Goal: Information Seeking & Learning: Learn about a topic

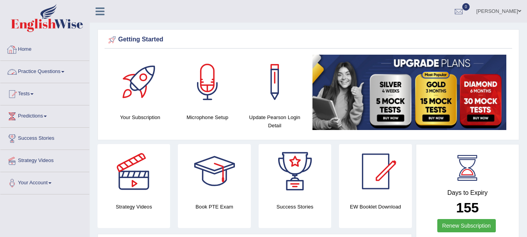
click at [48, 74] on link "Practice Questions" at bounding box center [44, 71] width 89 height 20
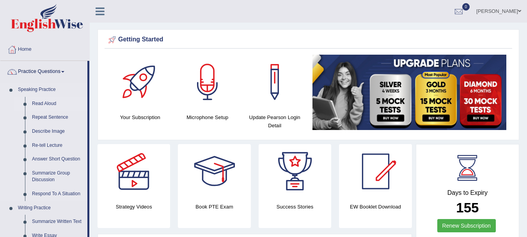
click at [43, 103] on link "Read Aloud" at bounding box center [57, 104] width 59 height 14
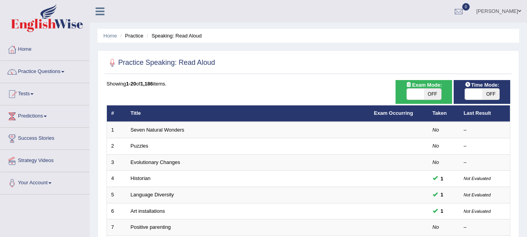
click at [425, 89] on span "OFF" at bounding box center [432, 94] width 17 height 11
checkbox input "true"
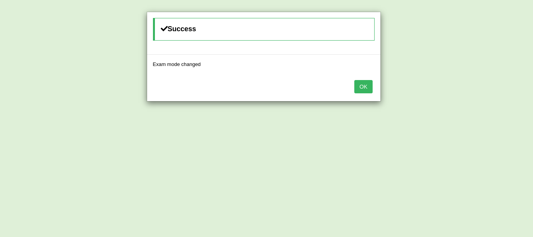
click at [369, 84] on button "OK" at bounding box center [363, 86] width 18 height 13
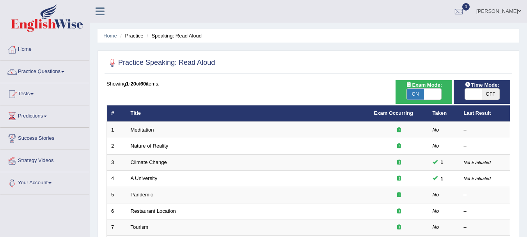
click at [492, 95] on span "OFF" at bounding box center [490, 94] width 17 height 11
checkbox input "true"
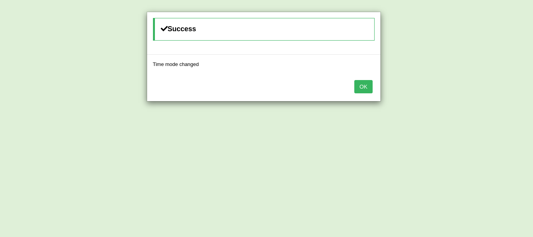
click at [361, 88] on button "OK" at bounding box center [363, 86] width 18 height 13
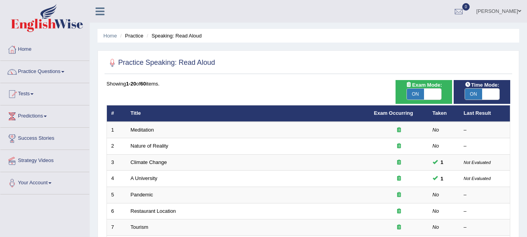
scroll to position [207, 0]
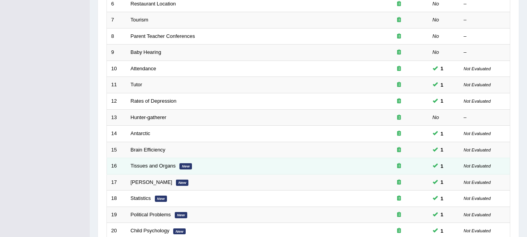
click at [352, 158] on td "Tissues and Organs New" at bounding box center [248, 166] width 244 height 16
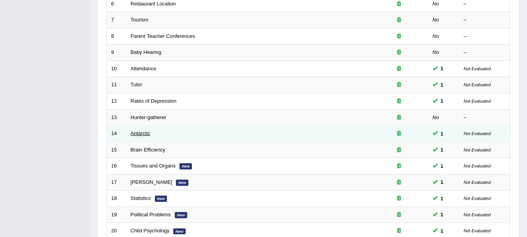
click at [135, 135] on link "Antarctic" at bounding box center [141, 133] width 20 height 6
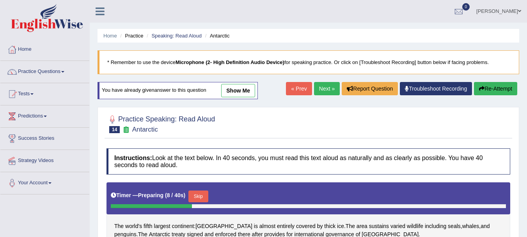
scroll to position [173, 0]
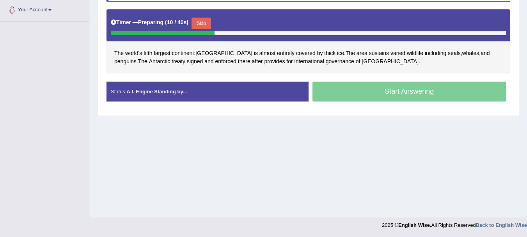
click at [198, 17] on div "Timer — Preparing ( 10 / 40s ) Skip" at bounding box center [308, 24] width 395 height 16
click at [201, 26] on button "Skip" at bounding box center [202, 24] width 20 height 12
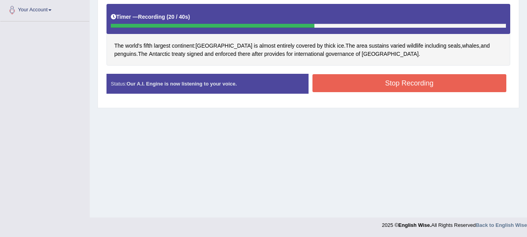
click at [320, 77] on button "Stop Recording" at bounding box center [410, 83] width 194 height 18
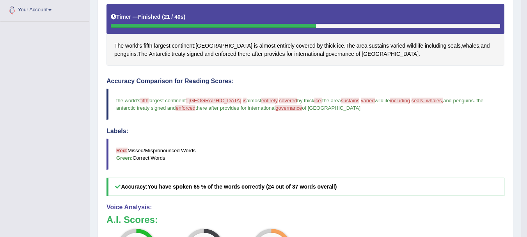
click at [466, 90] on blockquote "the world's fifth largest continent : antarctica is antarctic as almost entirel…" at bounding box center [306, 104] width 398 height 31
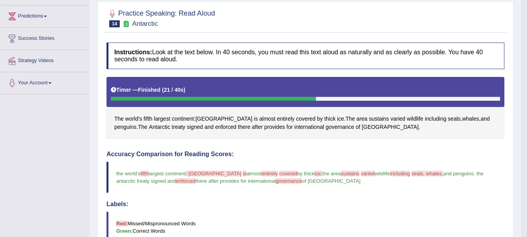
scroll to position [0, 0]
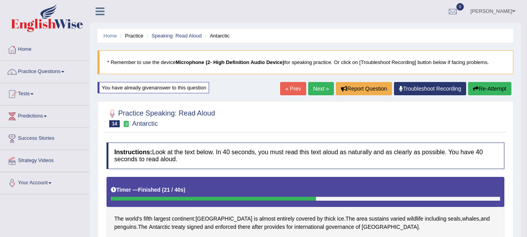
click at [308, 84] on link "Next »" at bounding box center [321, 88] width 26 height 13
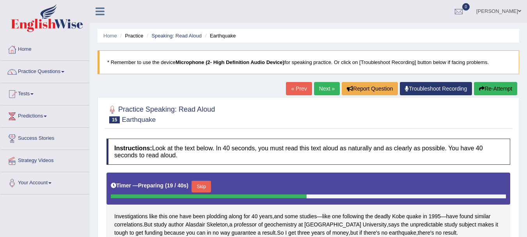
click at [324, 87] on link "Next »" at bounding box center [327, 88] width 26 height 13
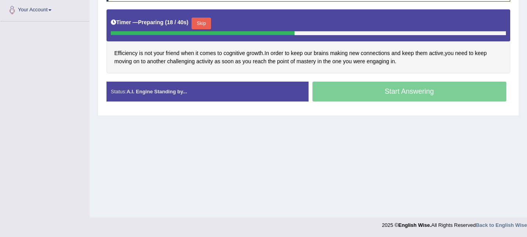
drag, startPoint x: 343, startPoint y: 84, endPoint x: 288, endPoint y: 78, distance: 55.4
click at [288, 78] on div "Instructions: Look at the text below. In 40 seconds, you must read this text al…" at bounding box center [309, 42] width 408 height 140
click at [208, 23] on button "Skip" at bounding box center [202, 24] width 20 height 12
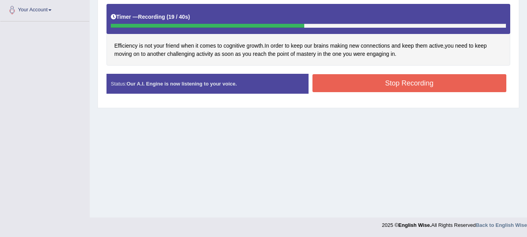
click at [330, 80] on button "Stop Recording" at bounding box center [410, 83] width 194 height 18
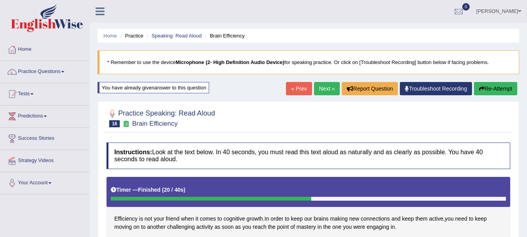
click at [317, 91] on link "Next »" at bounding box center [327, 88] width 26 height 13
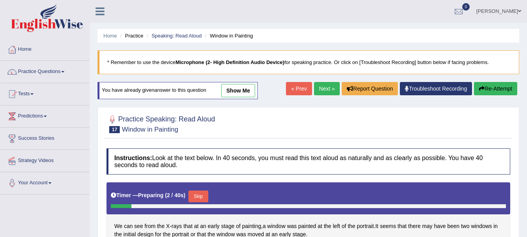
scroll to position [173, 0]
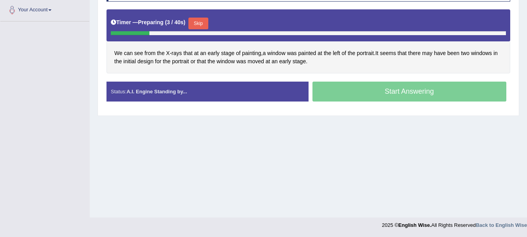
click at [202, 14] on div "Timer — Preparing ( 3 / 40s ) Skip" at bounding box center [309, 25] width 404 height 32
click at [198, 24] on button "Skip" at bounding box center [199, 24] width 20 height 12
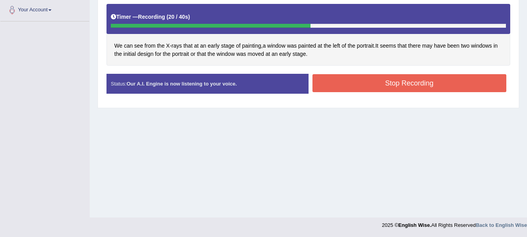
click at [343, 82] on button "Stop Recording" at bounding box center [410, 83] width 194 height 18
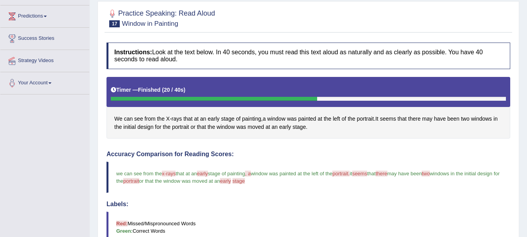
scroll to position [0, 0]
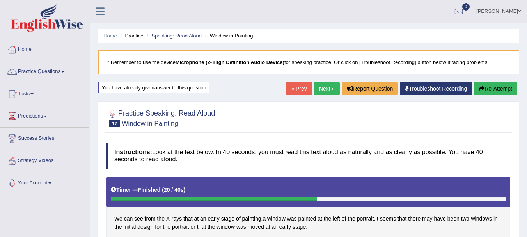
click at [496, 55] on blockquote "* Remember to use the device Microphone (2- High Definition Audio Device) for s…" at bounding box center [309, 62] width 422 height 24
click at [321, 91] on link "Next »" at bounding box center [327, 88] width 26 height 13
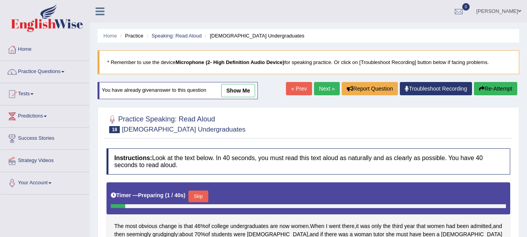
click at [194, 190] on div "Skip" at bounding box center [199, 197] width 20 height 14
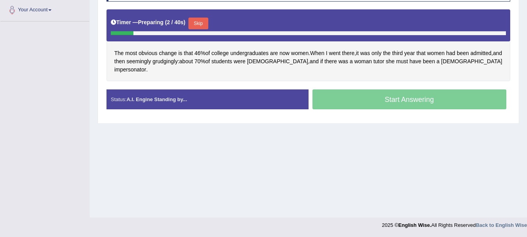
click at [200, 26] on button "Skip" at bounding box center [199, 24] width 20 height 12
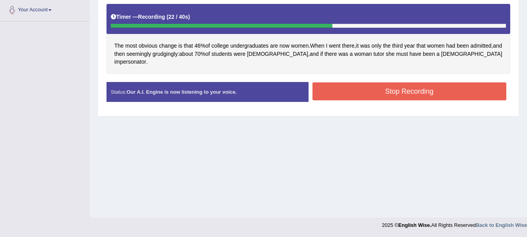
click at [366, 86] on button "Stop Recording" at bounding box center [410, 91] width 194 height 18
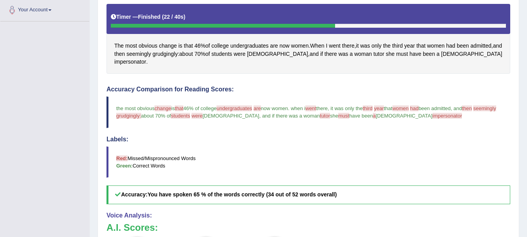
drag, startPoint x: 439, startPoint y: 4, endPoint x: 482, endPoint y: 20, distance: 45.8
click at [482, 20] on div "Timer — Finished ( 22 / 40s )" at bounding box center [309, 19] width 404 height 30
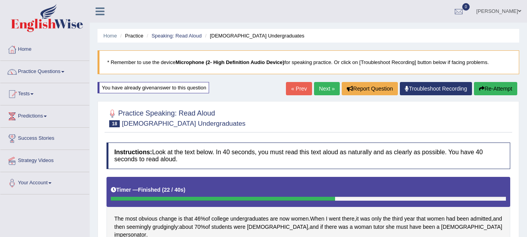
click at [324, 90] on link "Next »" at bounding box center [327, 88] width 26 height 13
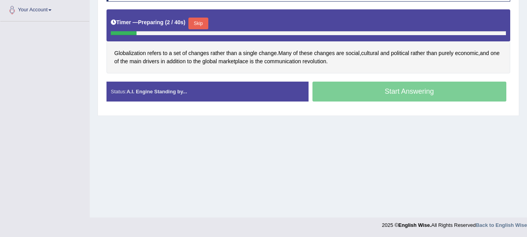
click at [203, 26] on button "Skip" at bounding box center [199, 24] width 20 height 12
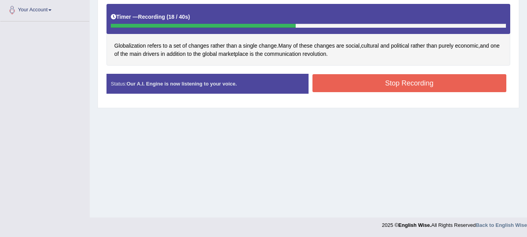
click at [341, 98] on div "Status: Our A.I. Engine is now listening to your voice. Start Answering Stop Re…" at bounding box center [309, 88] width 404 height 28
click at [342, 83] on button "Stop Recording" at bounding box center [410, 83] width 194 height 18
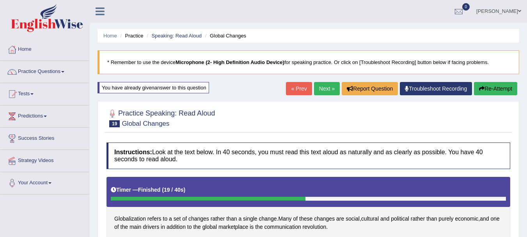
click at [318, 91] on link "Next »" at bounding box center [327, 88] width 26 height 13
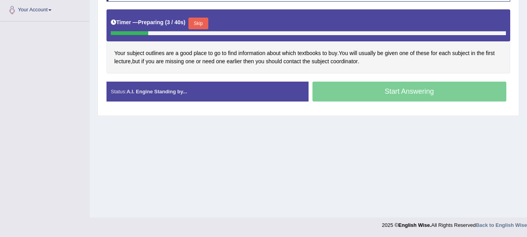
click at [206, 21] on button "Skip" at bounding box center [199, 24] width 20 height 12
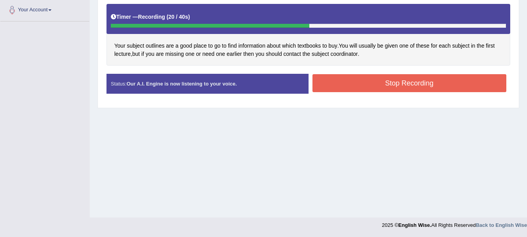
click at [334, 81] on button "Stop Recording" at bounding box center [410, 83] width 194 height 18
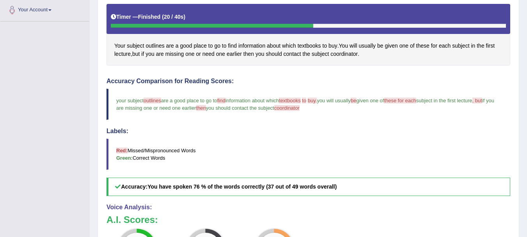
drag, startPoint x: 235, startPoint y: 51, endPoint x: 369, endPoint y: 113, distance: 147.7
click at [369, 113] on div "Instructions: Look at the text below. In 40 seconds, you must read this text al…" at bounding box center [309, 154] width 408 height 376
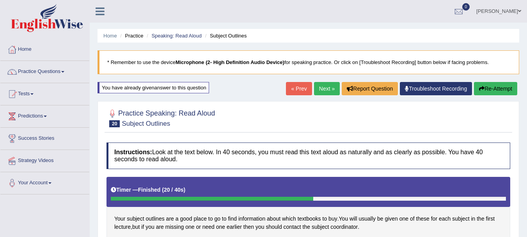
click at [435, 89] on link "Troubleshoot Recording" at bounding box center [436, 88] width 72 height 13
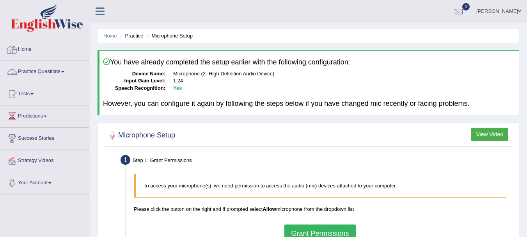
click at [31, 62] on link "Practice Questions" at bounding box center [44, 71] width 89 height 20
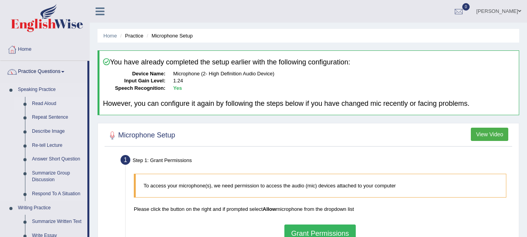
click at [43, 100] on link "Read Aloud" at bounding box center [57, 104] width 59 height 14
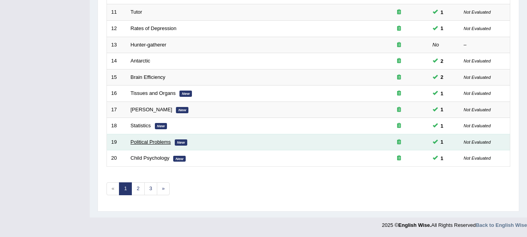
click at [166, 140] on link "Political Problems" at bounding box center [151, 142] width 40 height 6
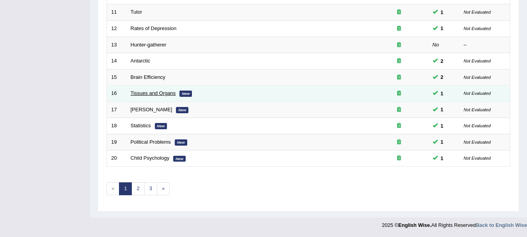
click at [164, 95] on link "Tissues and Organs" at bounding box center [153, 93] width 45 height 6
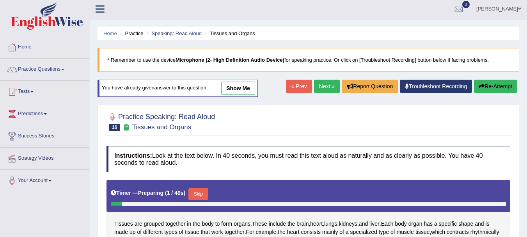
click at [527, 235] on html "Toggle navigation Home Practice Questions Speaking Practice Read Aloud Repeat S…" at bounding box center [263, 116] width 527 height 237
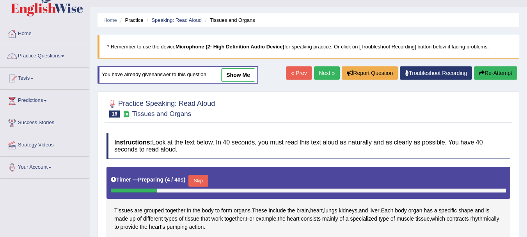
drag, startPoint x: 520, startPoint y: 195, endPoint x: 336, endPoint y: 123, distance: 197.9
click at [336, 123] on div "Home Practice Speaking: Read Aloud Tissues and Organs * Remember to use the dev…" at bounding box center [309, 179] width 438 height 390
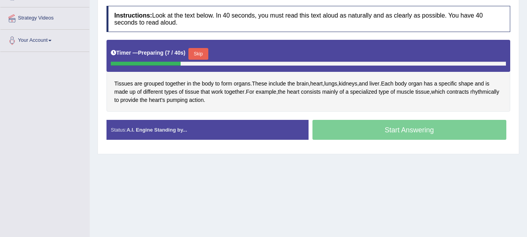
scroll to position [173, 0]
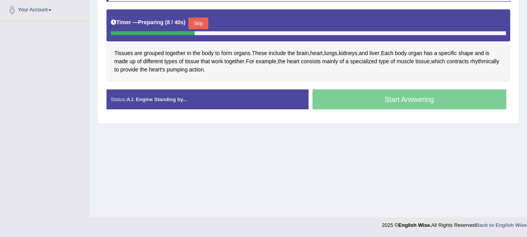
click at [197, 23] on button "Skip" at bounding box center [199, 24] width 20 height 12
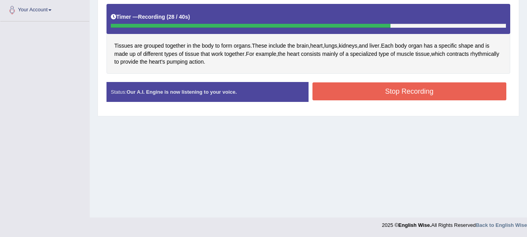
click at [328, 83] on button "Stop Recording" at bounding box center [410, 91] width 194 height 18
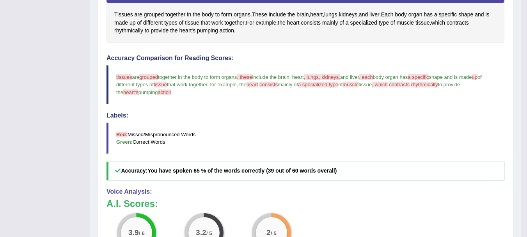
scroll to position [0, 0]
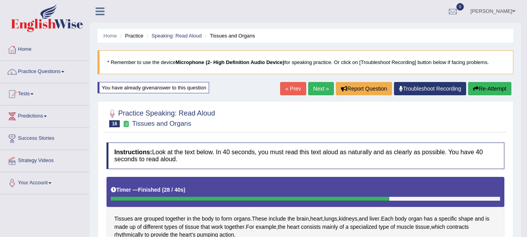
click at [317, 91] on link "Next »" at bounding box center [321, 88] width 26 height 13
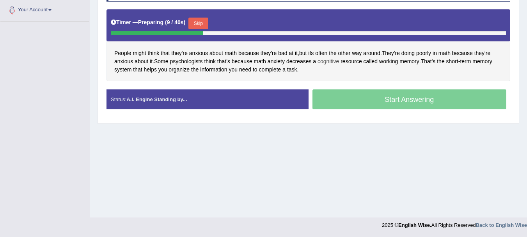
drag, startPoint x: 311, startPoint y: 62, endPoint x: 320, endPoint y: 59, distance: 9.5
click at [320, 59] on div "People might think that they're anxious about math because they're bad at it , …" at bounding box center [309, 45] width 404 height 72
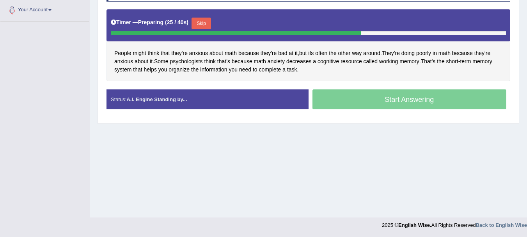
click at [123, 89] on div "Created with Highcharts 7.1.2 Too low Too high Time Pitch meter: 0 10 20 30 40" at bounding box center [206, 89] width 206 height 0
click at [211, 27] on button "Skip" at bounding box center [202, 24] width 20 height 12
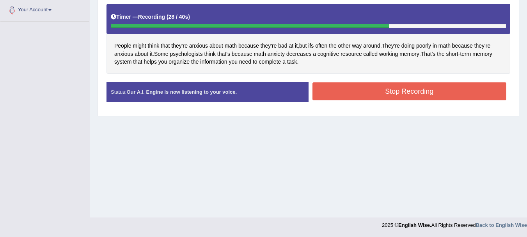
click at [351, 82] on button "Stop Recording" at bounding box center [410, 91] width 194 height 18
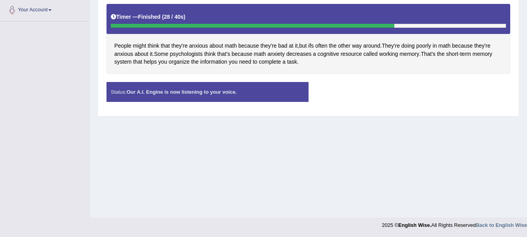
click at [305, 34] on div "People might think that they're anxious about math because they're bad at it , …" at bounding box center [309, 39] width 404 height 70
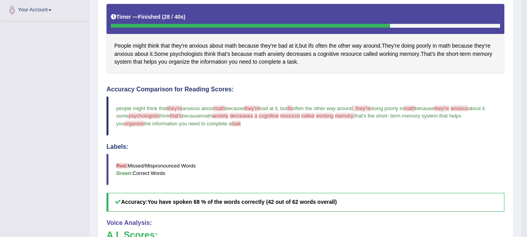
scroll to position [323, 0]
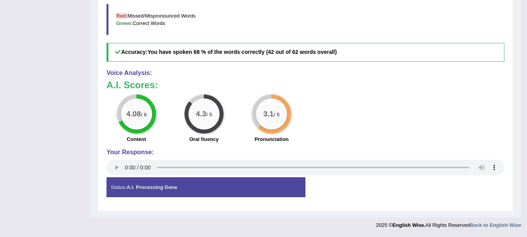
click at [494, 181] on div "Status: A.I. Processing Done Start Answering Stop Recording" at bounding box center [306, 191] width 398 height 28
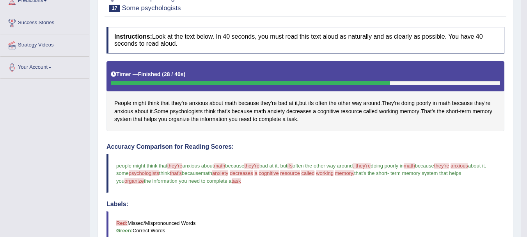
scroll to position [0, 0]
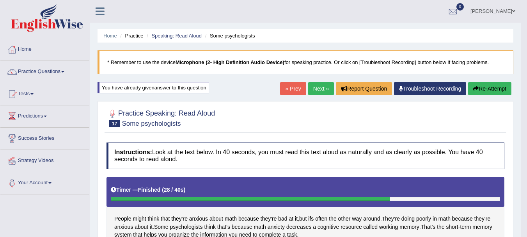
click at [314, 85] on link "Next »" at bounding box center [321, 88] width 26 height 13
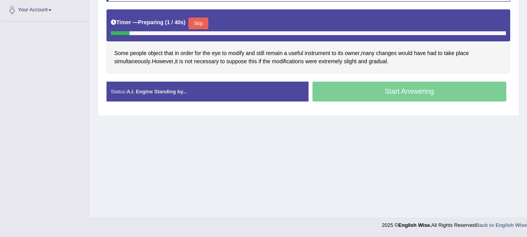
click at [199, 25] on button "Skip" at bounding box center [199, 24] width 20 height 12
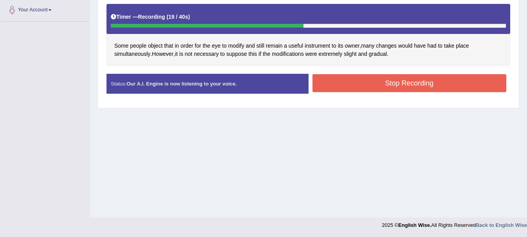
click at [389, 75] on button "Stop Recording" at bounding box center [410, 83] width 194 height 18
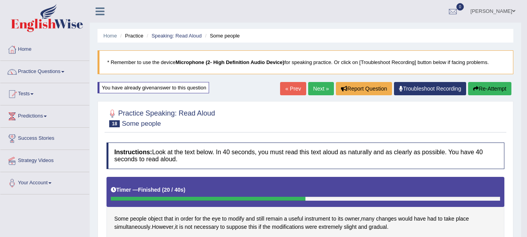
click at [315, 89] on link "Next »" at bounding box center [321, 88] width 26 height 13
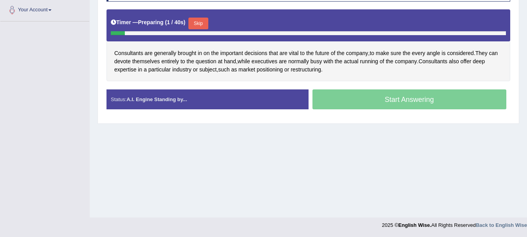
click at [196, 19] on button "Skip" at bounding box center [199, 24] width 20 height 12
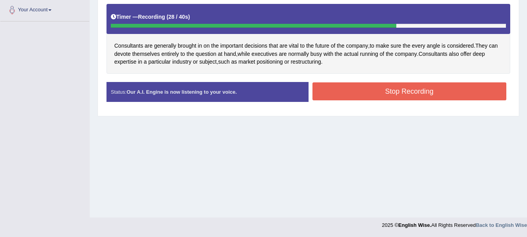
click at [325, 85] on button "Stop Recording" at bounding box center [410, 91] width 194 height 18
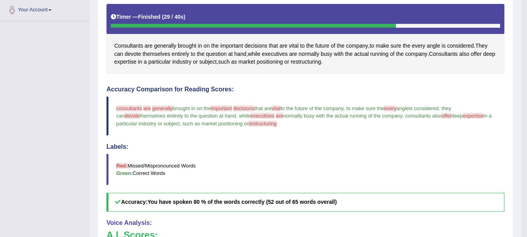
drag, startPoint x: 514, startPoint y: 44, endPoint x: 533, endPoint y: 44, distance: 18.7
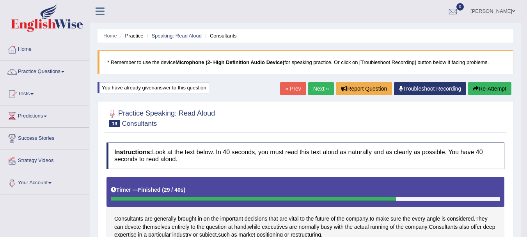
click at [317, 94] on link "Next »" at bounding box center [321, 88] width 26 height 13
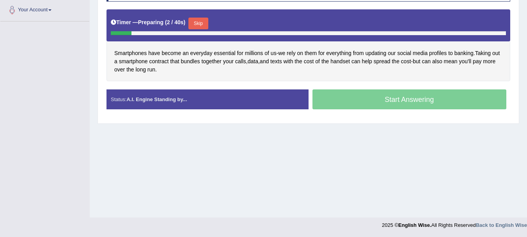
click at [202, 25] on button "Skip" at bounding box center [199, 24] width 20 height 12
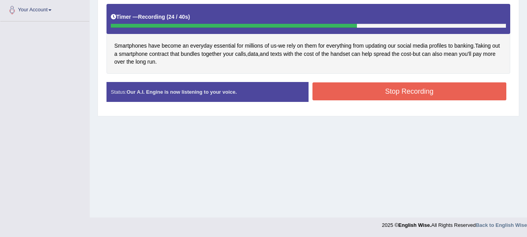
click at [366, 93] on button "Stop Recording" at bounding box center [410, 91] width 194 height 18
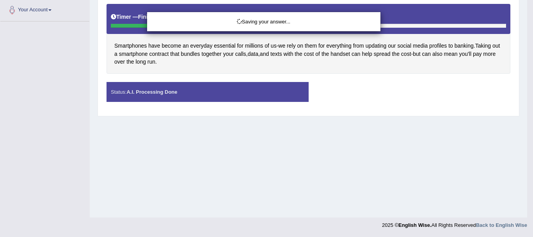
click at [254, 14] on div "Saving your answer..." at bounding box center [263, 21] width 233 height 19
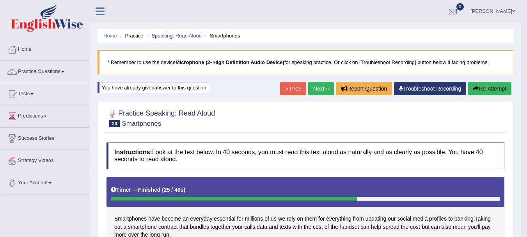
click at [312, 84] on link "Next »" at bounding box center [321, 88] width 26 height 13
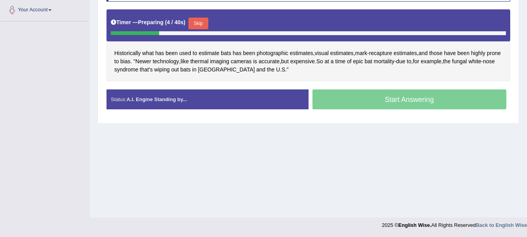
click at [195, 25] on button "Skip" at bounding box center [199, 24] width 20 height 12
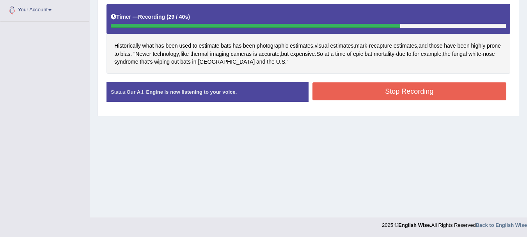
click at [408, 90] on button "Stop Recording" at bounding box center [410, 91] width 194 height 18
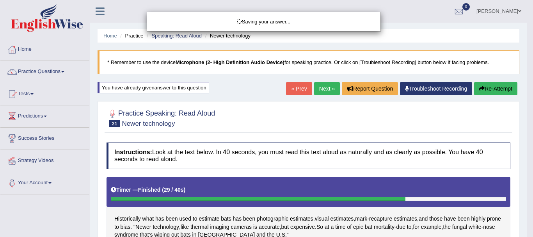
click at [48, 75] on div "Saving your answer..." at bounding box center [266, 118] width 533 height 237
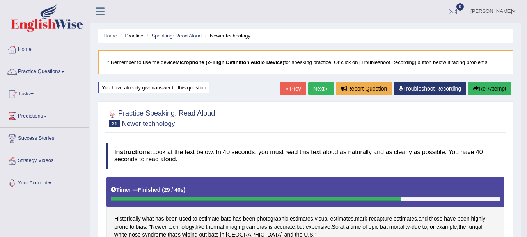
click at [52, 72] on link "Practice Questions" at bounding box center [44, 71] width 89 height 20
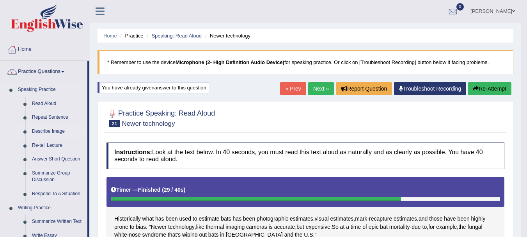
click at [45, 128] on link "Describe Image" at bounding box center [57, 132] width 59 height 14
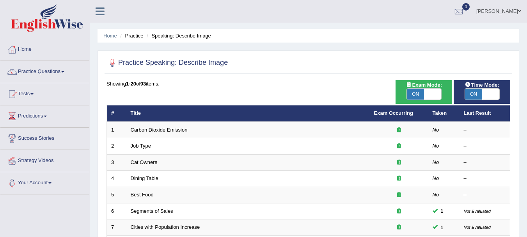
scroll to position [280, 0]
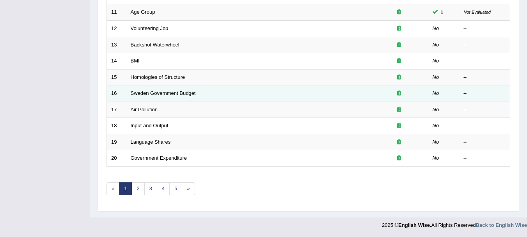
scroll to position [0, 0]
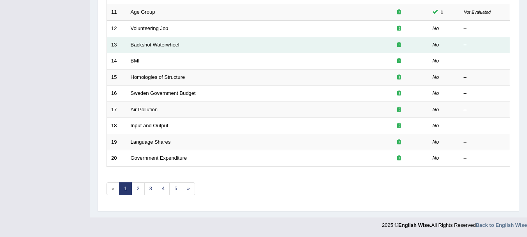
click at [311, 52] on td "Backshot Waterwheel" at bounding box center [248, 45] width 244 height 16
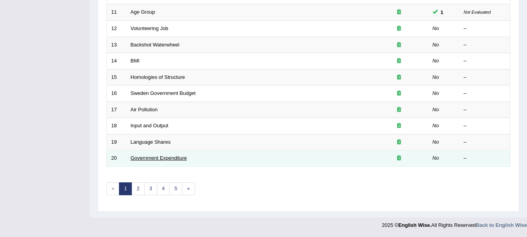
click at [165, 155] on link "Government Expenditure" at bounding box center [159, 158] width 57 height 6
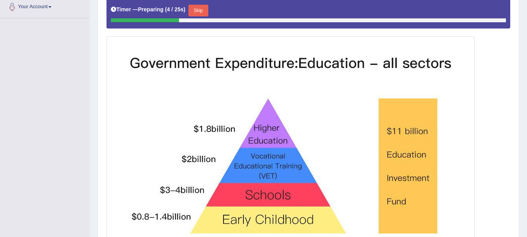
scroll to position [160, 0]
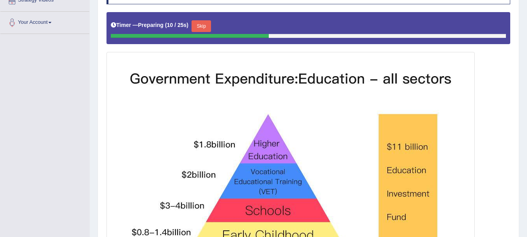
click at [196, 29] on button "Skip" at bounding box center [202, 26] width 20 height 12
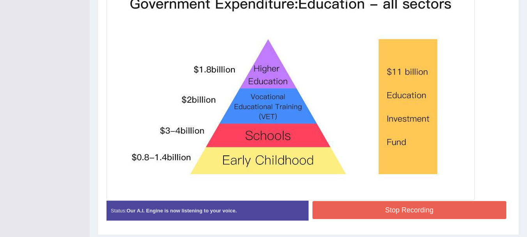
scroll to position [239, 0]
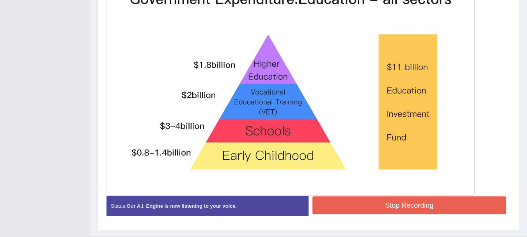
click at [413, 199] on button "Stop Recording" at bounding box center [410, 205] width 194 height 18
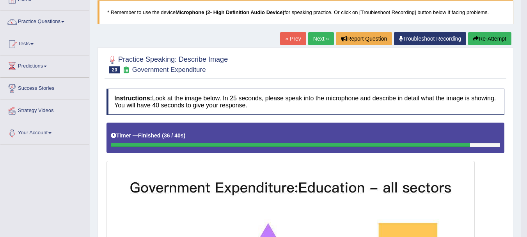
scroll to position [41, 0]
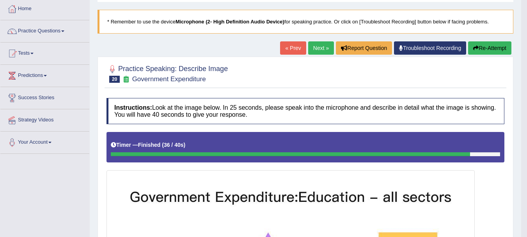
click at [312, 56] on div "« Prev Next » Report Question Troubleshoot Recording Re-Attempt" at bounding box center [396, 48] width 233 height 15
click at [319, 51] on link "Next »" at bounding box center [321, 47] width 26 height 13
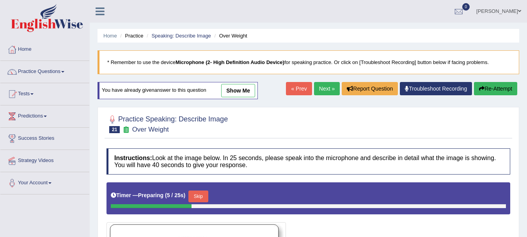
drag, startPoint x: 321, startPoint y: 77, endPoint x: 322, endPoint y: 85, distance: 7.5
click at [322, 85] on div "Home Practice Speaking: Describe Image Over Weight * Remember to use the device…" at bounding box center [309, 235] width 438 height 471
click at [322, 85] on link "Next »" at bounding box center [327, 88] width 26 height 13
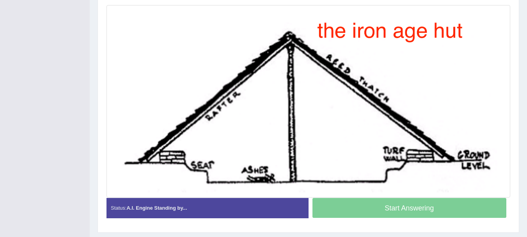
click at [522, 62] on div "Home Practice Speaking: Describe Image Iron Age Hut * Remember to use the devic…" at bounding box center [309, 16] width 438 height 446
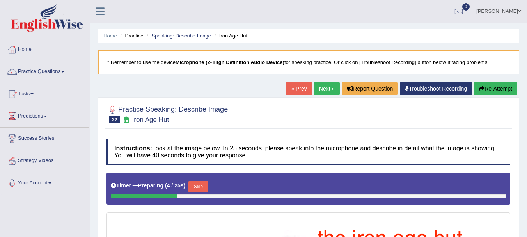
click at [327, 87] on link "Next »" at bounding box center [327, 88] width 26 height 13
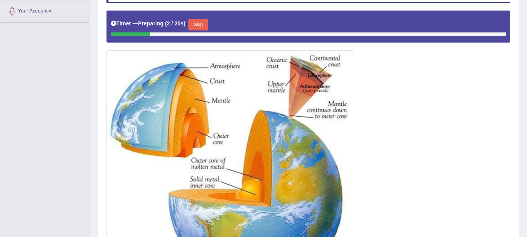
scroll to position [160, 0]
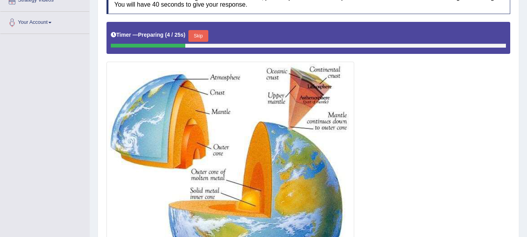
click at [200, 34] on button "Skip" at bounding box center [199, 36] width 20 height 12
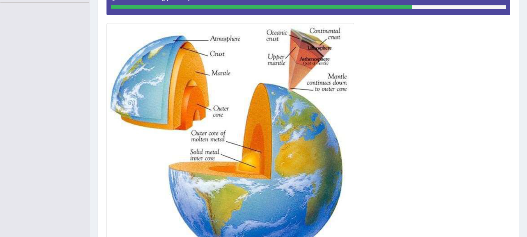
scroll to position [254, 0]
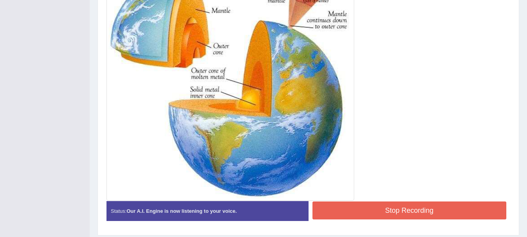
drag, startPoint x: 374, startPoint y: 221, endPoint x: 400, endPoint y: 206, distance: 30.2
click at [400, 206] on div "Stop Recording" at bounding box center [410, 211] width 202 height 20
click at [400, 206] on button "Stop Recording" at bounding box center [410, 210] width 194 height 18
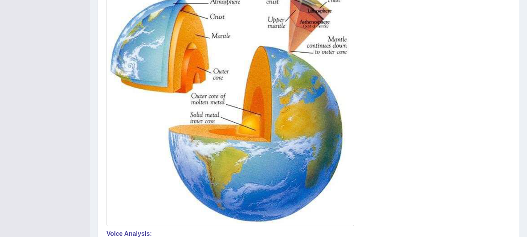
scroll to position [21, 0]
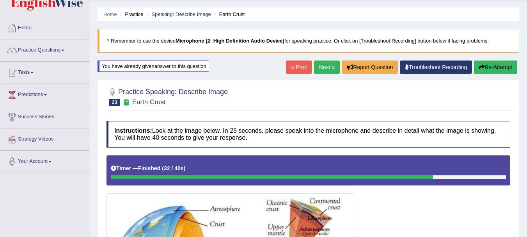
click at [332, 71] on link "Next »" at bounding box center [327, 67] width 26 height 13
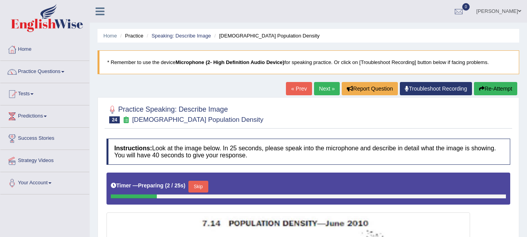
click at [317, 83] on link "Next »" at bounding box center [327, 88] width 26 height 13
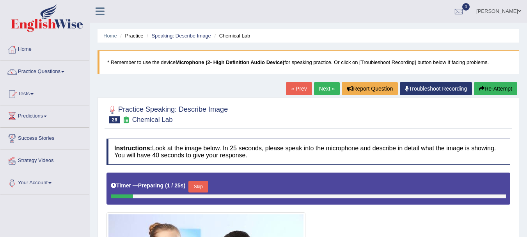
scroll to position [84, 0]
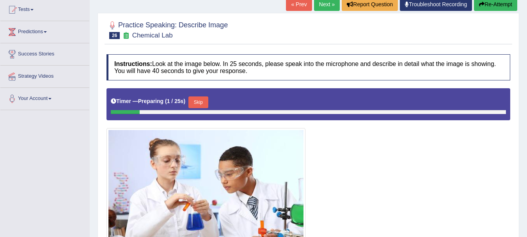
click at [527, 90] on html "Toggle navigation Home Practice Questions Speaking Practice Read Aloud Repeat S…" at bounding box center [263, 34] width 527 height 237
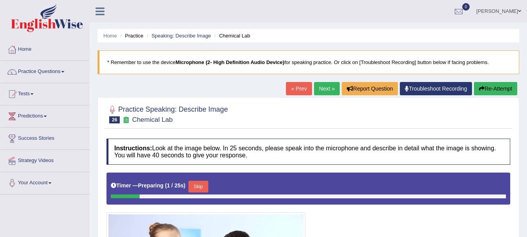
scroll to position [0, 0]
click at [369, 2] on ul "Samay Bhattarai Toggle navigation Username: samay_parrramatta Access Type: Onli…" at bounding box center [374, 11] width 306 height 22
click at [317, 93] on link "Next »" at bounding box center [327, 88] width 26 height 13
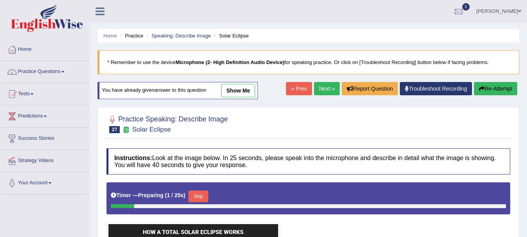
scroll to position [182, 0]
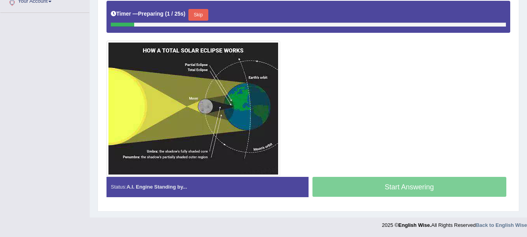
click at [340, 80] on div at bounding box center [309, 89] width 404 height 176
click at [195, 12] on button "Skip" at bounding box center [199, 15] width 20 height 12
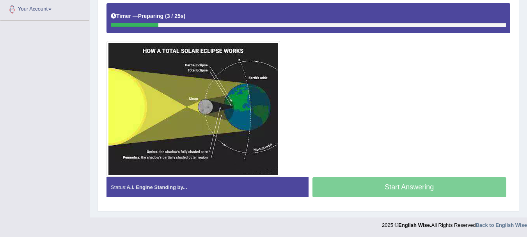
scroll to position [174, 0]
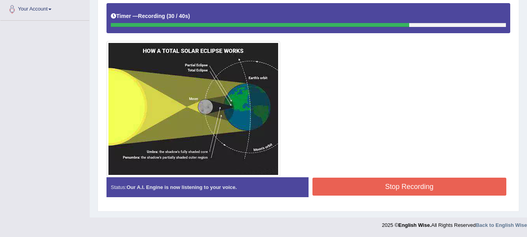
click at [311, 188] on div "Stop Recording" at bounding box center [410, 188] width 202 height 20
click at [321, 199] on div "Status: Our A.I. Engine is now listening to your voice. Start Answering Stop Re…" at bounding box center [309, 191] width 404 height 28
click at [343, 174] on div at bounding box center [309, 90] width 404 height 174
click at [326, 189] on button "Stop Recording" at bounding box center [410, 187] width 194 height 18
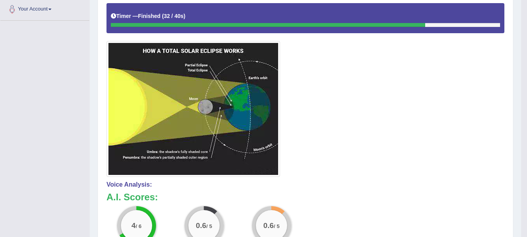
scroll to position [0, 0]
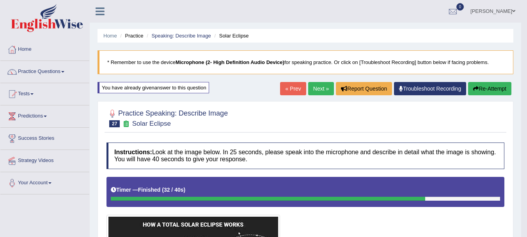
click at [320, 84] on link "Next »" at bounding box center [321, 88] width 26 height 13
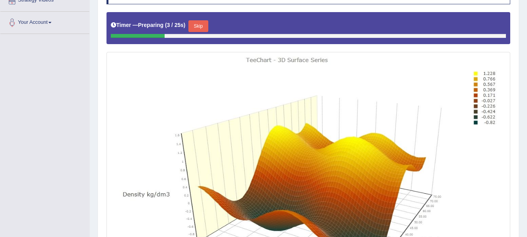
scroll to position [145, 0]
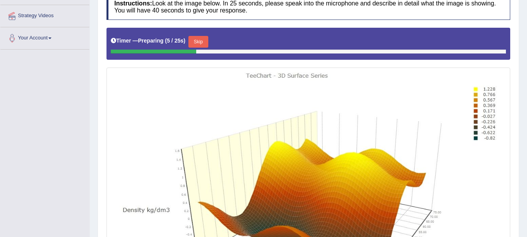
click at [201, 43] on button "Skip" at bounding box center [199, 42] width 20 height 12
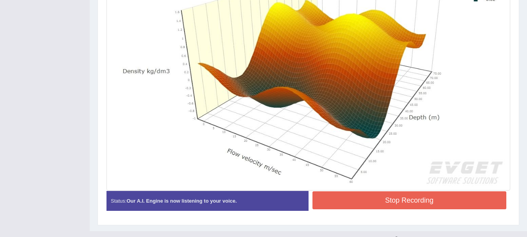
scroll to position [285, 0]
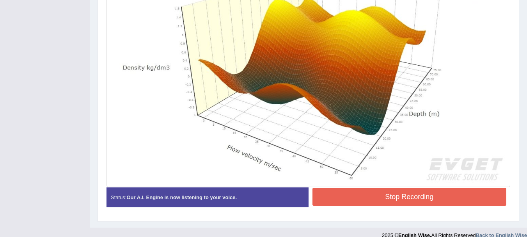
click at [387, 194] on button "Stop Recording" at bounding box center [410, 197] width 194 height 18
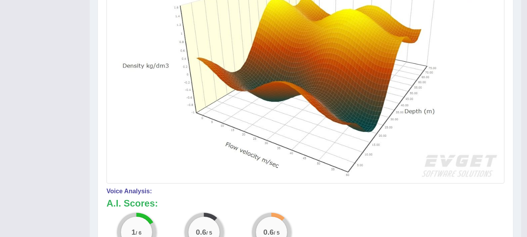
scroll to position [78, 0]
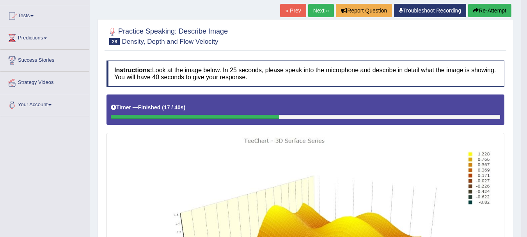
drag, startPoint x: 413, startPoint y: 63, endPoint x: 333, endPoint y: -18, distance: 114.3
click at [333, 0] on html "Toggle navigation Home Practice Questions Speaking Practice Read Aloud Repeat S…" at bounding box center [263, 40] width 527 height 237
click at [319, 16] on link "Next »" at bounding box center [321, 10] width 26 height 13
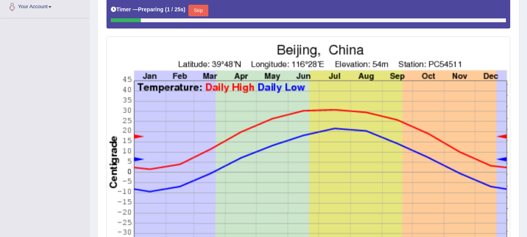
scroll to position [160, 0]
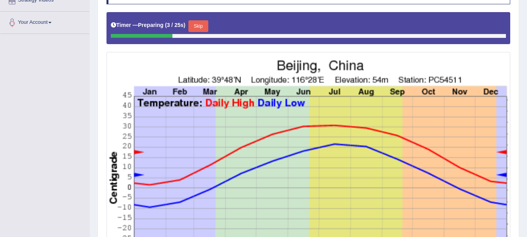
click at [207, 27] on button "Skip" at bounding box center [199, 26] width 20 height 12
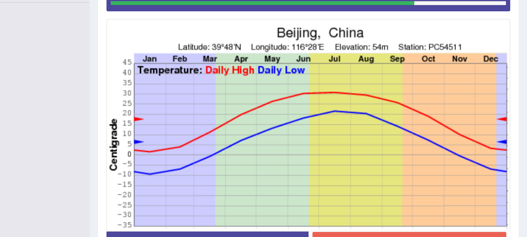
scroll to position [207, 0]
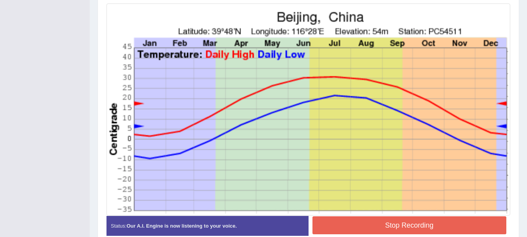
click at [349, 218] on button "Stop Recording" at bounding box center [410, 225] width 194 height 18
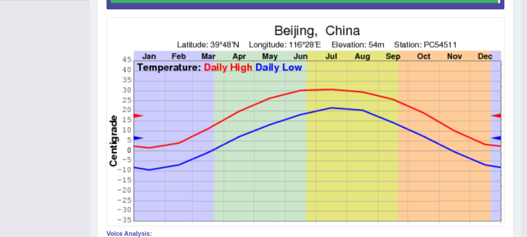
scroll to position [0, 0]
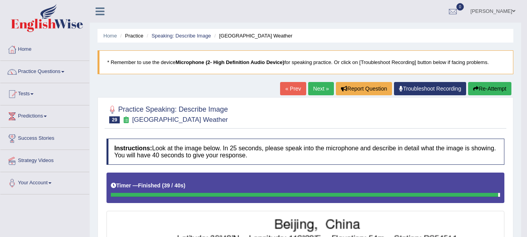
click at [325, 89] on link "Next »" at bounding box center [321, 88] width 26 height 13
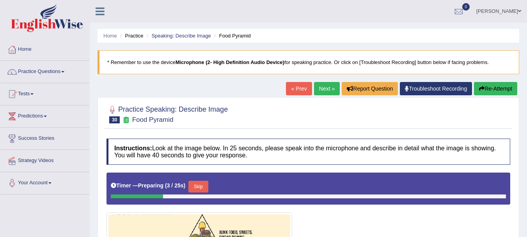
click at [329, 80] on div "Home Practice Speaking: Describe Image Food Pyramid * Remember to use the devic…" at bounding box center [309, 202] width 438 height 405
click at [320, 90] on link "Next »" at bounding box center [327, 88] width 26 height 13
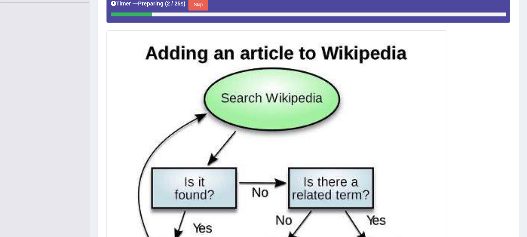
scroll to position [176, 0]
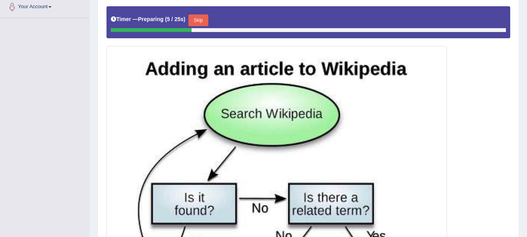
drag, startPoint x: 200, startPoint y: 36, endPoint x: 206, endPoint y: 17, distance: 19.1
click at [206, 17] on div "Timer — Preparing ( 5 / 25s ) Skip" at bounding box center [309, 22] width 404 height 32
click at [206, 17] on button "Skip" at bounding box center [199, 20] width 20 height 12
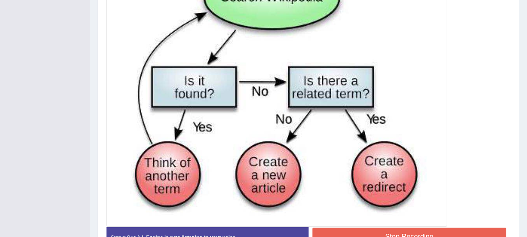
scroll to position [301, 0]
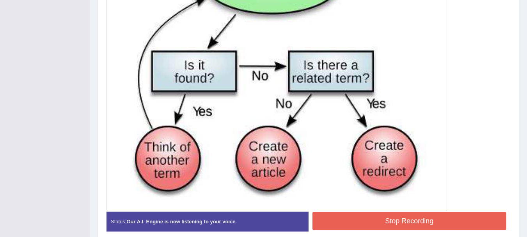
click at [382, 227] on button "Stop Recording" at bounding box center [410, 221] width 194 height 18
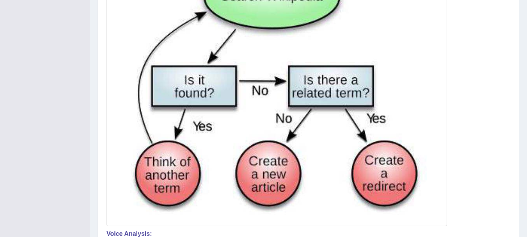
scroll to position [79, 0]
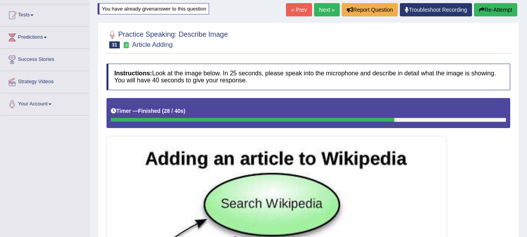
click at [326, 6] on link "Next »" at bounding box center [327, 9] width 26 height 13
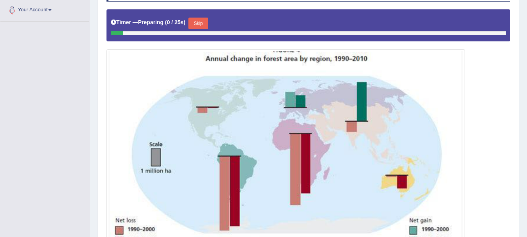
click at [202, 17] on div "Timer — Preparing ( 0 / 25s ) Skip" at bounding box center [308, 24] width 395 height 16
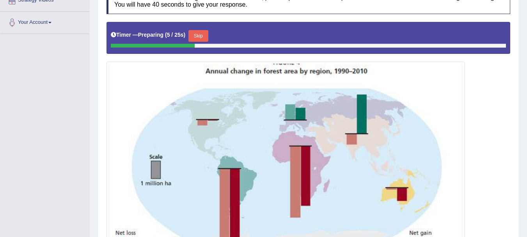
scroll to position [145, 0]
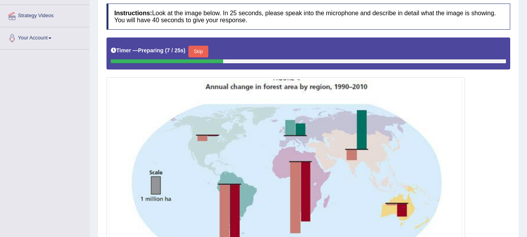
click at [204, 52] on button "Skip" at bounding box center [199, 52] width 20 height 12
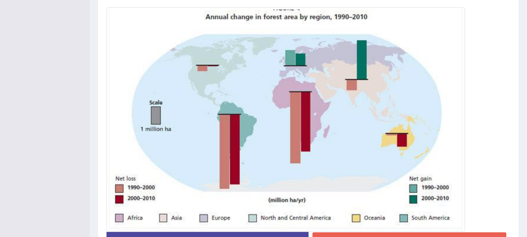
scroll to position [223, 0]
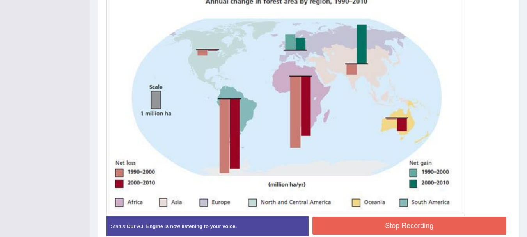
click at [375, 229] on button "Stop Recording" at bounding box center [410, 226] width 194 height 18
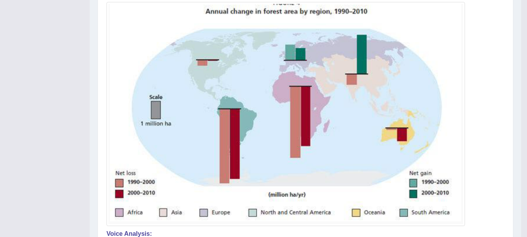
scroll to position [5, 0]
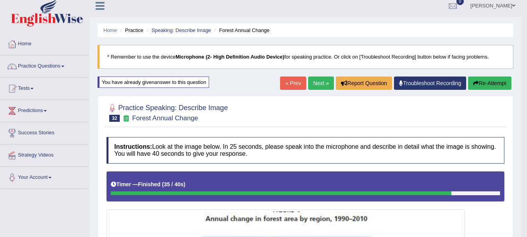
click at [309, 86] on link "Next »" at bounding box center [321, 83] width 26 height 13
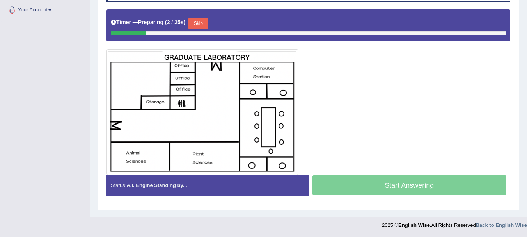
click at [196, 24] on button "Skip" at bounding box center [199, 24] width 20 height 12
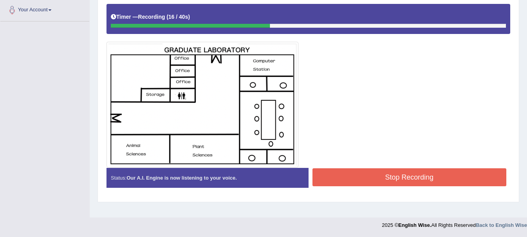
click at [377, 179] on button "Stop Recording" at bounding box center [410, 177] width 194 height 18
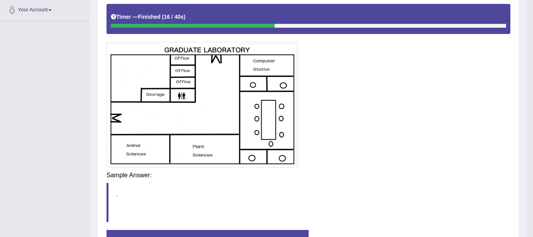
click at [0, 0] on div "Saving your answer..." at bounding box center [0, 0] width 0 height 0
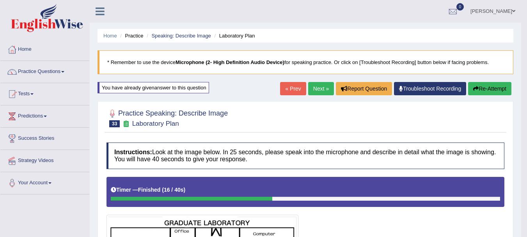
click at [312, 88] on link "Next »" at bounding box center [321, 88] width 26 height 13
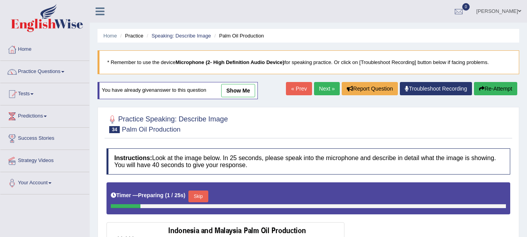
scroll to position [196, 0]
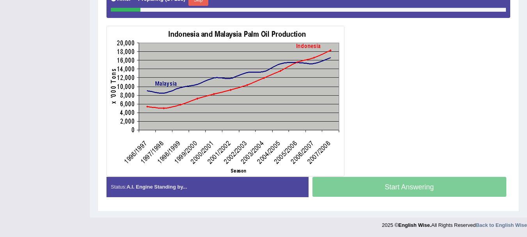
click at [208, 0] on button "Skip" at bounding box center [199, 0] width 20 height 12
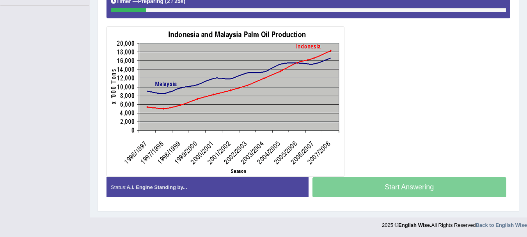
scroll to position [189, 0]
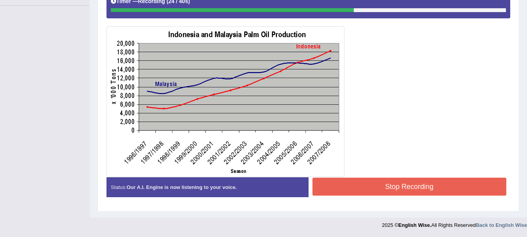
click at [363, 186] on button "Stop Recording" at bounding box center [410, 187] width 194 height 18
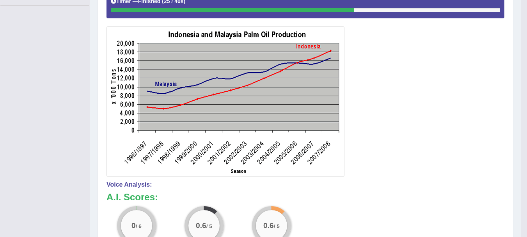
scroll to position [0, 0]
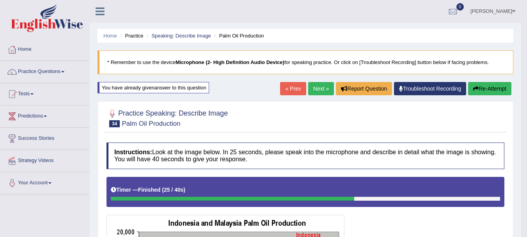
click at [316, 91] on link "Next »" at bounding box center [321, 88] width 26 height 13
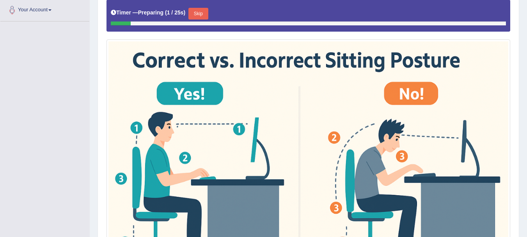
click at [198, 8] on button "Skip" at bounding box center [199, 14] width 20 height 12
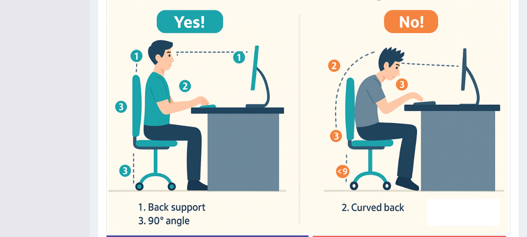
scroll to position [251, 0]
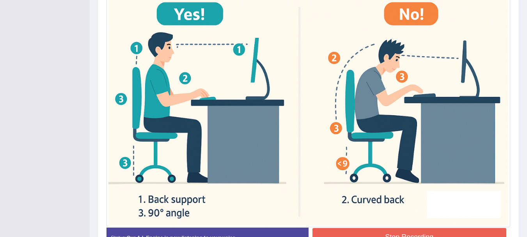
click at [372, 228] on button "Stop Recording" at bounding box center [410, 237] width 194 height 18
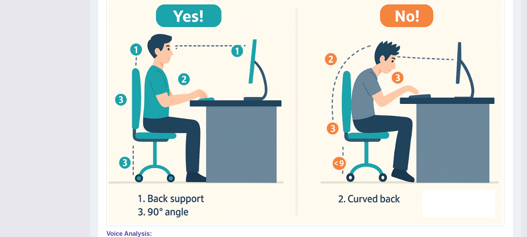
scroll to position [41, 0]
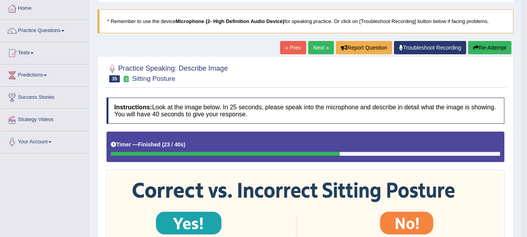
click at [312, 46] on link "Next »" at bounding box center [321, 47] width 26 height 13
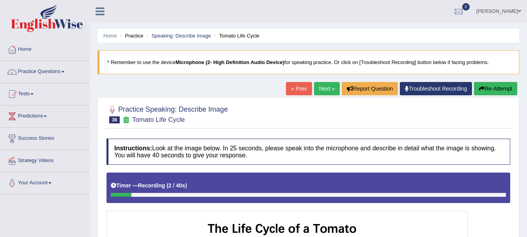
click at [513, 84] on button "Re-Attempt" at bounding box center [495, 88] width 43 height 13
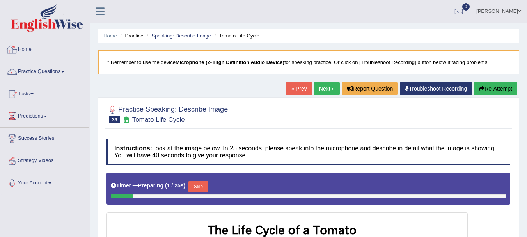
click at [22, 39] on link "Home" at bounding box center [44, 49] width 89 height 20
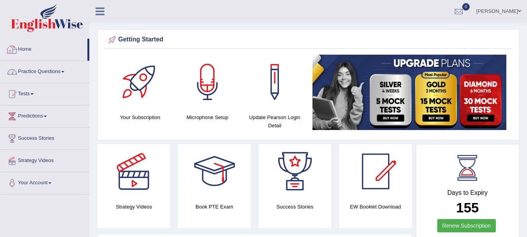
click at [50, 78] on link "Practice Questions" at bounding box center [44, 71] width 89 height 20
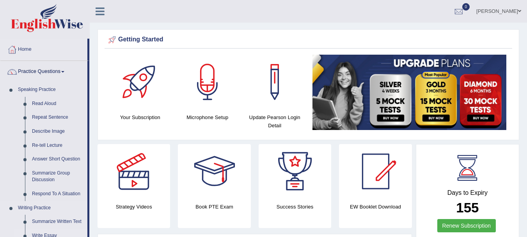
click at [45, 234] on link "Write Essay" at bounding box center [57, 236] width 59 height 14
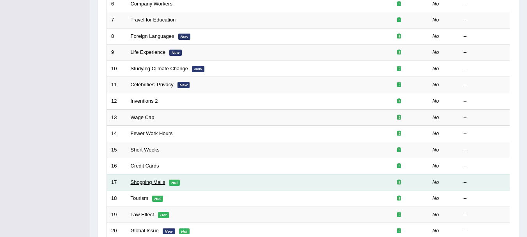
click at [138, 181] on link "Shopping Malls" at bounding box center [148, 182] width 35 height 6
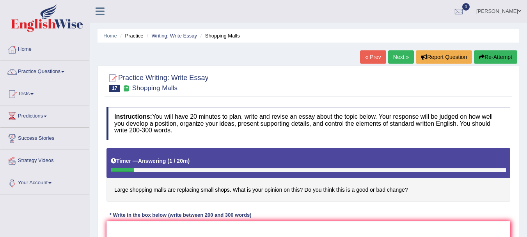
click at [390, 53] on link "Next »" at bounding box center [401, 56] width 26 height 13
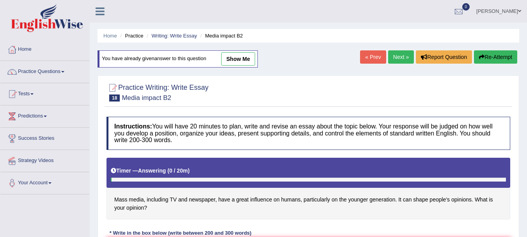
click at [397, 58] on link "Next »" at bounding box center [401, 56] width 26 height 13
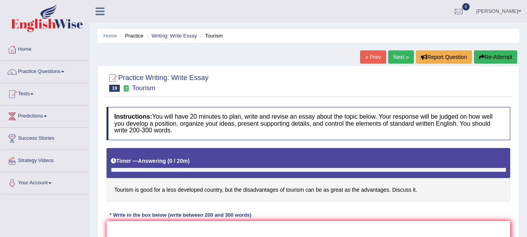
click at [399, 61] on link "Next »" at bounding box center [401, 56] width 26 height 13
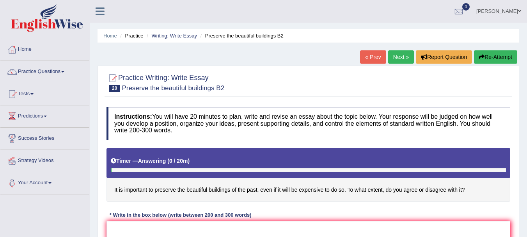
click at [404, 58] on link "Next »" at bounding box center [401, 56] width 26 height 13
click at [393, 59] on link "Next »" at bounding box center [401, 56] width 26 height 13
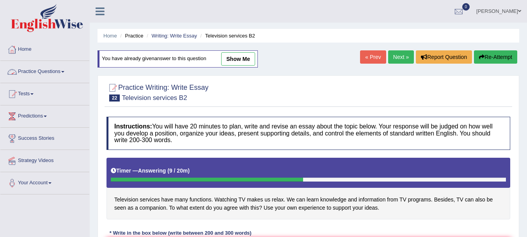
click at [50, 52] on link "Home" at bounding box center [44, 49] width 89 height 20
